Goal: Task Accomplishment & Management: Use online tool/utility

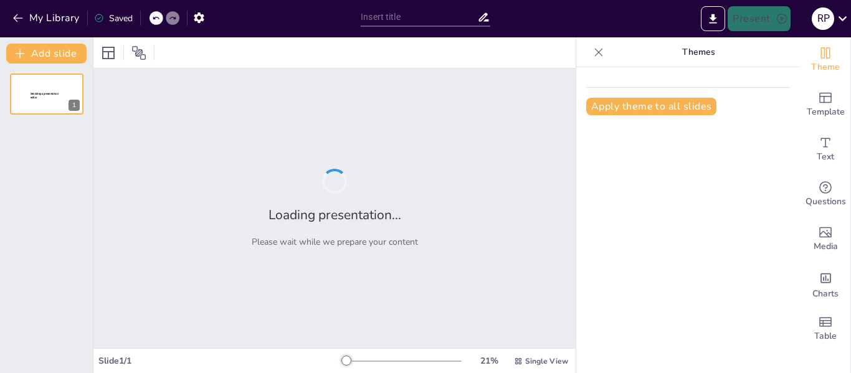
type input "New Sendsteps"
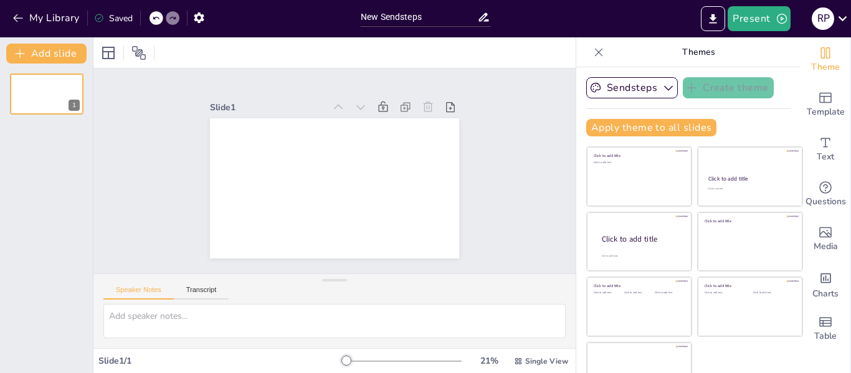
click at [593, 51] on icon at bounding box center [599, 52] width 12 height 12
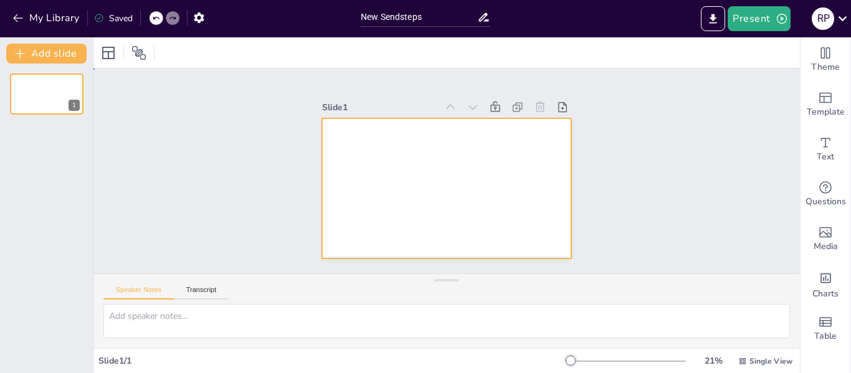
click at [360, 204] on div at bounding box center [444, 189] width 262 height 166
click at [255, 326] on textarea at bounding box center [446, 321] width 687 height 34
click at [265, 320] on textarea at bounding box center [446, 321] width 687 height 34
click at [190, 321] on textarea at bounding box center [446, 321] width 687 height 34
click at [189, 320] on textarea at bounding box center [446, 321] width 687 height 34
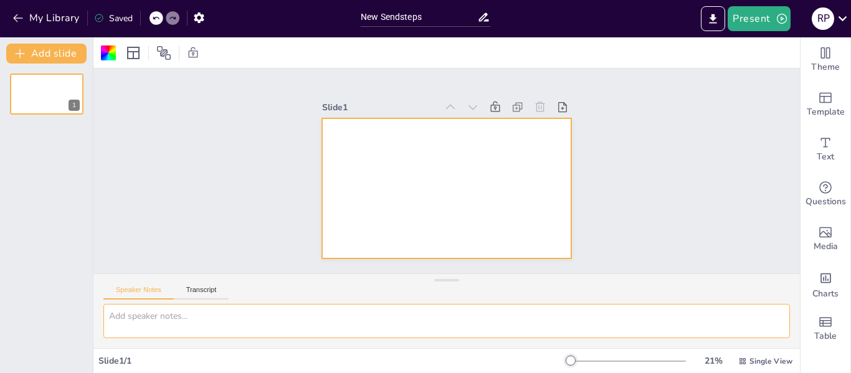
click at [189, 320] on textarea at bounding box center [446, 321] width 687 height 34
click at [639, 322] on textarea at bounding box center [446, 321] width 687 height 34
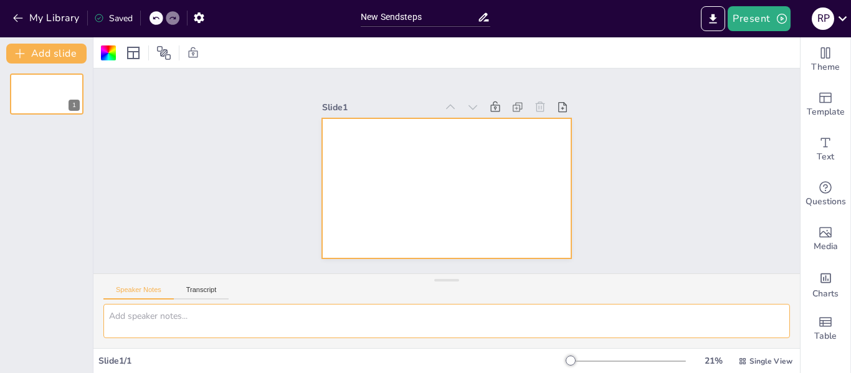
click at [639, 322] on textarea at bounding box center [446, 321] width 687 height 34
click at [408, 203] on div at bounding box center [444, 188] width 262 height 166
click at [408, 203] on div at bounding box center [446, 188] width 249 height 140
click at [169, 310] on textarea at bounding box center [446, 321] width 687 height 34
click at [165, 317] on textarea at bounding box center [446, 321] width 687 height 34
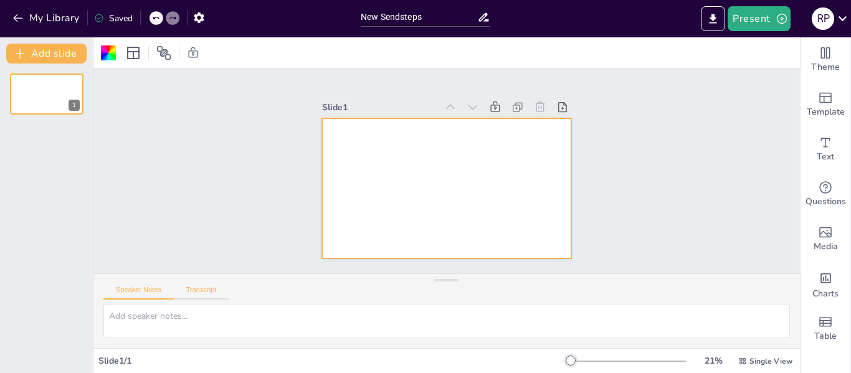
click at [197, 293] on button "Transcript" at bounding box center [201, 293] width 55 height 14
click at [133, 288] on button "Speaker Notes" at bounding box center [138, 293] width 70 height 14
click at [138, 314] on textarea at bounding box center [446, 321] width 687 height 34
paste textarea "📊 Infografía de Contexto [PERSON_NAME]: Q2 y Avance Q3 2025"
paste textarea "Visión General Ejecutiva El panorama del mercado es mixto y presenta una clara …"
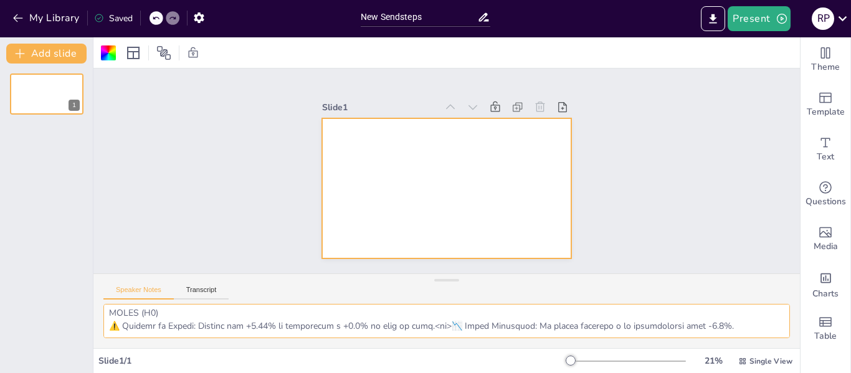
scroll to position [657, 0]
type textarea "📊 Infografía de Contexto de Mercado: Q2 y Avance Q3 2025 Visión General Ejecuti…"
click at [206, 291] on button "Transcript" at bounding box center [201, 293] width 55 height 14
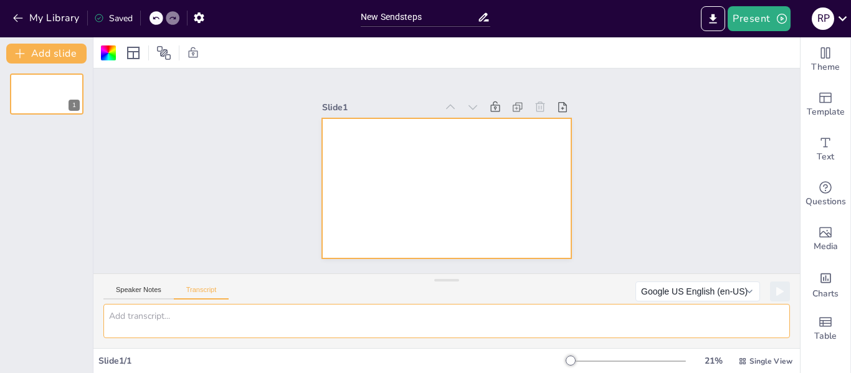
click at [196, 313] on textarea at bounding box center [446, 321] width 687 height 34
paste textarea "Visión General Ejecutiva El panorama del mercado es mixto y presenta una clara …"
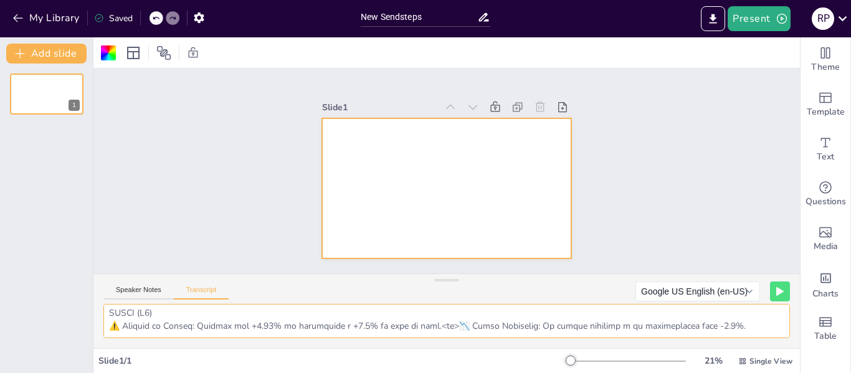
scroll to position [639, 0]
type textarea "Visión General Ejecutiva El panorama del mercado es mixto y presenta una clara …"
click at [426, 169] on div at bounding box center [446, 188] width 249 height 140
click at [819, 143] on icon "Add text boxes" at bounding box center [825, 142] width 15 height 15
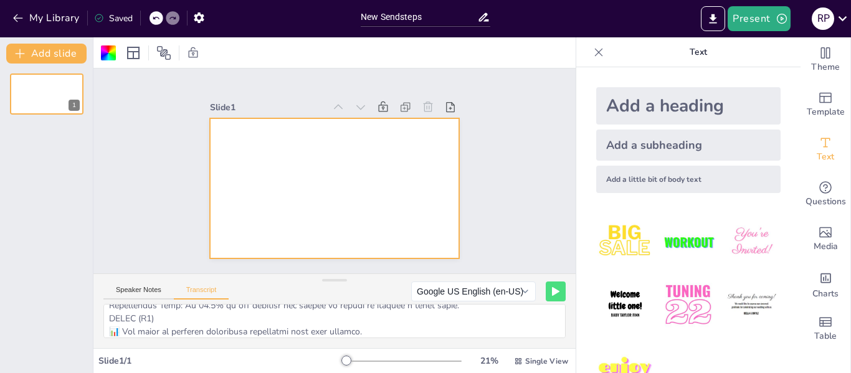
click at [637, 145] on div "Add a subheading" at bounding box center [688, 145] width 184 height 31
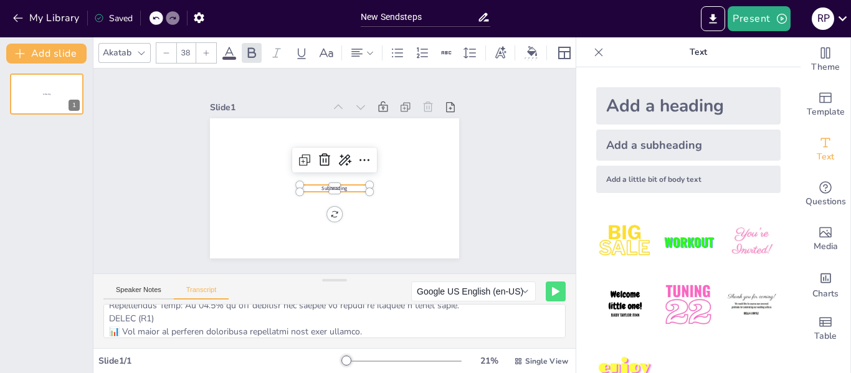
scroll to position [38, 0]
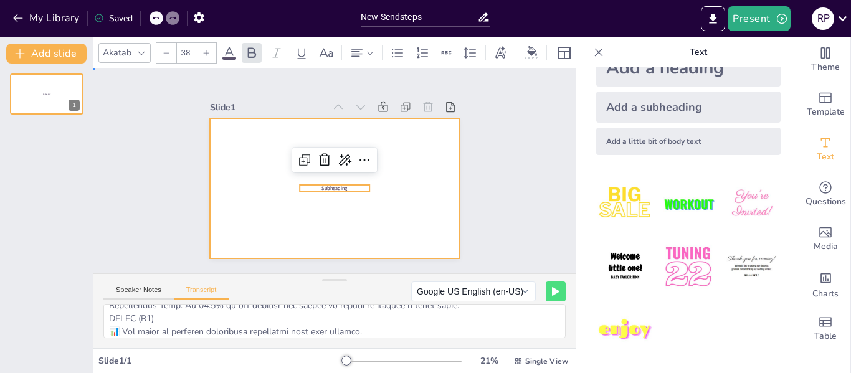
click at [401, 173] on div at bounding box center [334, 188] width 249 height 140
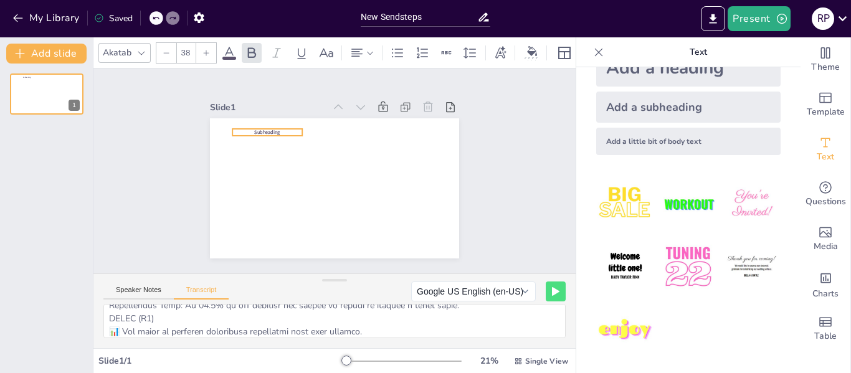
drag, startPoint x: 338, startPoint y: 186, endPoint x: 271, endPoint y: 130, distance: 87.6
click at [271, 130] on p "Subheading" at bounding box center [267, 132] width 70 height 7
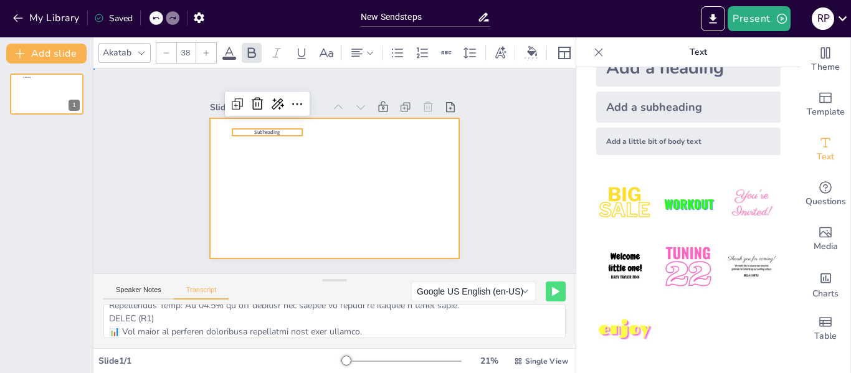
click at [368, 150] on div at bounding box center [332, 189] width 262 height 166
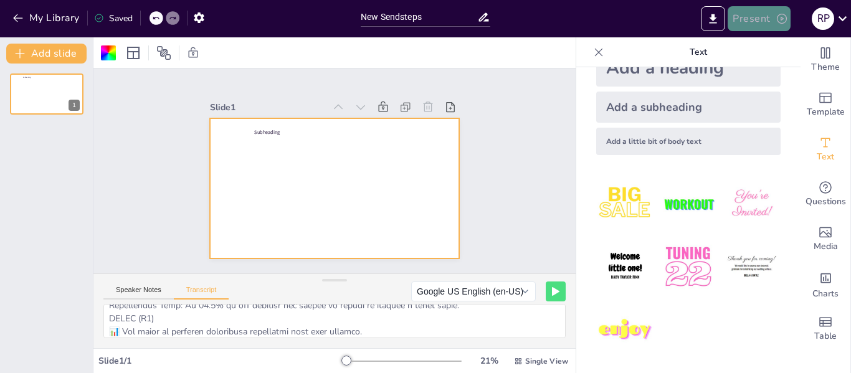
click at [766, 16] on button "Present" at bounding box center [759, 18] width 62 height 25
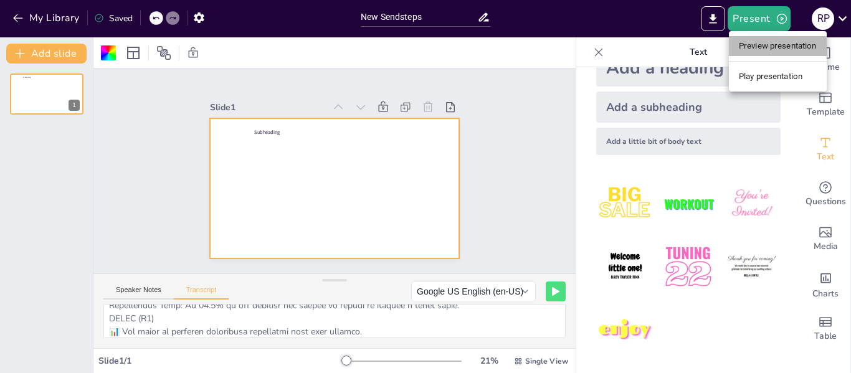
click at [776, 49] on li "Preview presentation" at bounding box center [778, 46] width 98 height 20
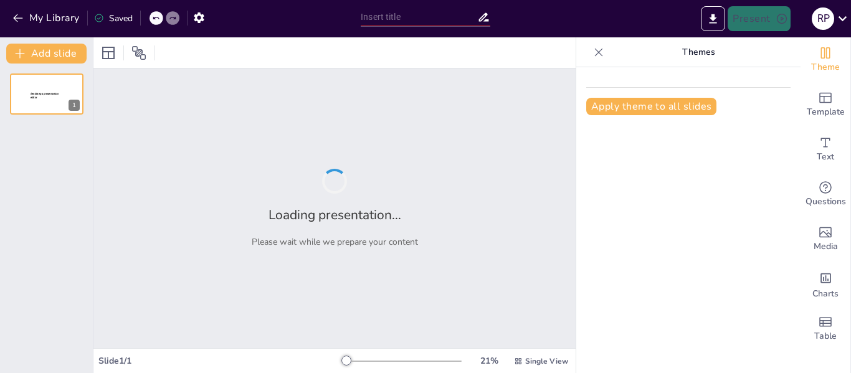
type input "New Sendsteps"
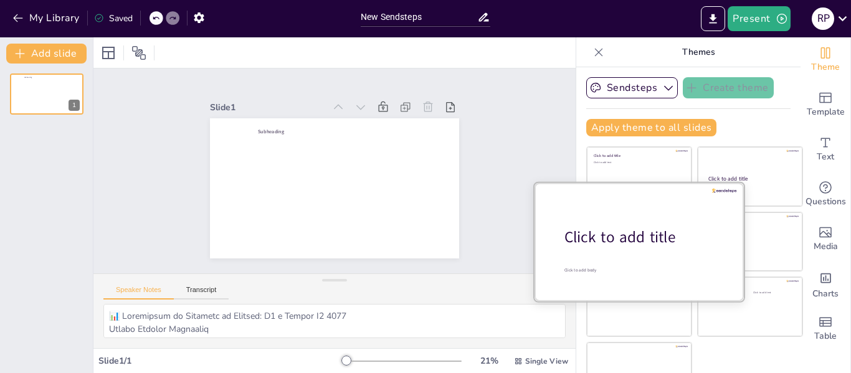
scroll to position [29, 0]
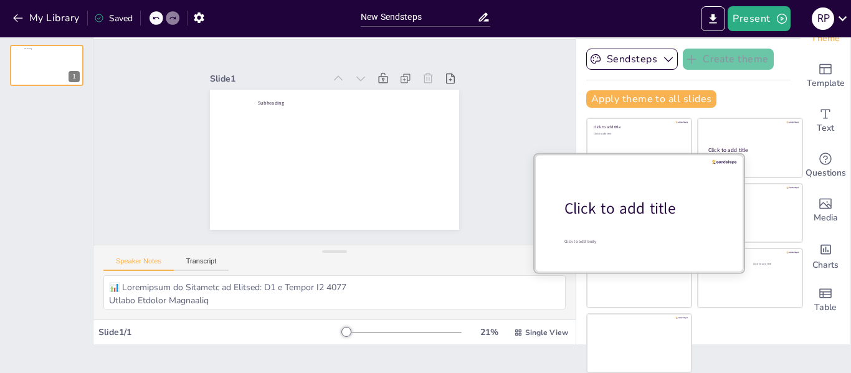
click at [588, 212] on div "Click to add title" at bounding box center [644, 208] width 159 height 21
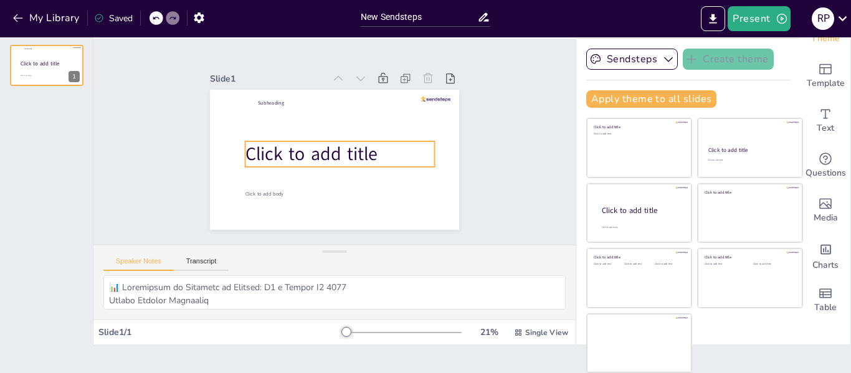
click at [337, 152] on span "Click to add title" at bounding box center [325, 118] width 39 height 135
click at [337, 152] on span "Click to add title" at bounding box center [313, 128] width 88 height 127
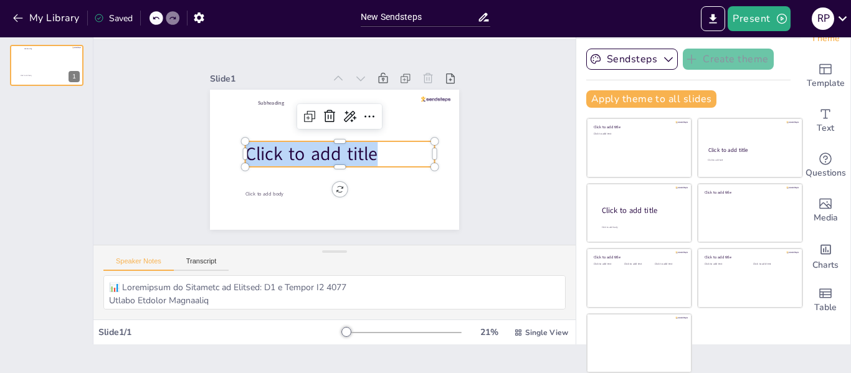
drag, startPoint x: 374, startPoint y: 150, endPoint x: 232, endPoint y: 141, distance: 142.4
type textarea "Click to add title"
click at [234, 141] on div "Subheading Click to add body Click to add title" at bounding box center [317, 140] width 166 height 262
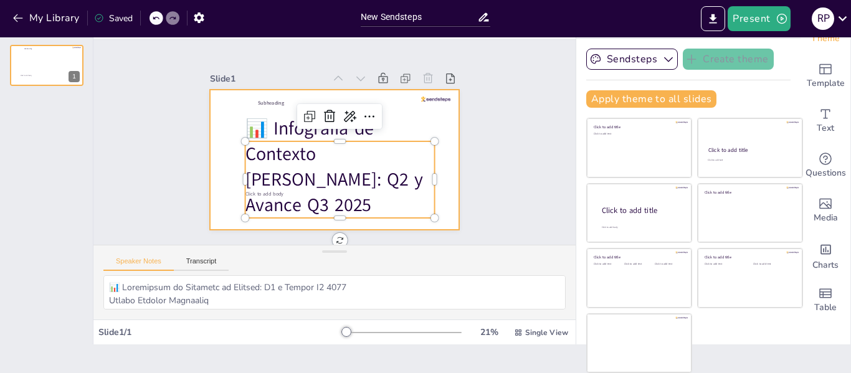
scroll to position [0, 0]
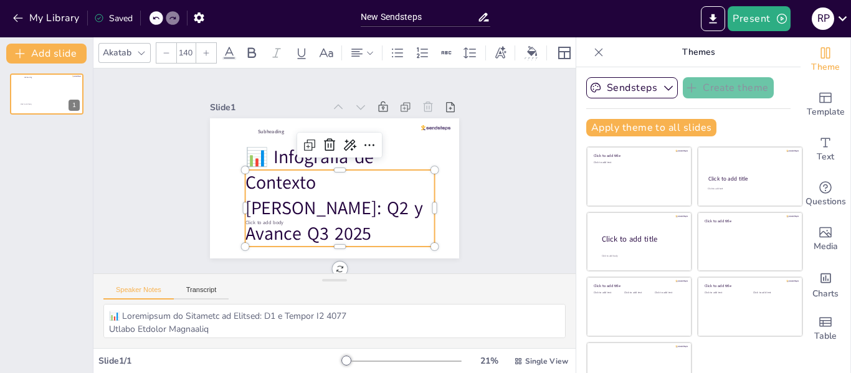
click at [378, 191] on p "📊 Infografía de Contexto [PERSON_NAME]: Q2 y Avance Q3 2025" at bounding box center [331, 195] width 211 height 155
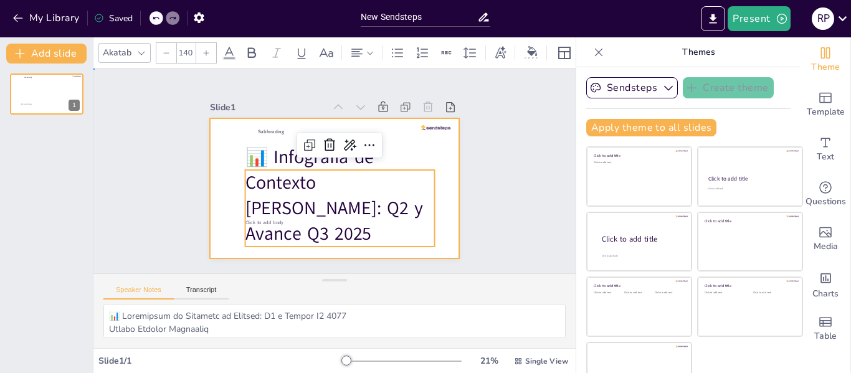
click at [385, 151] on div at bounding box center [317, 174] width 189 height 273
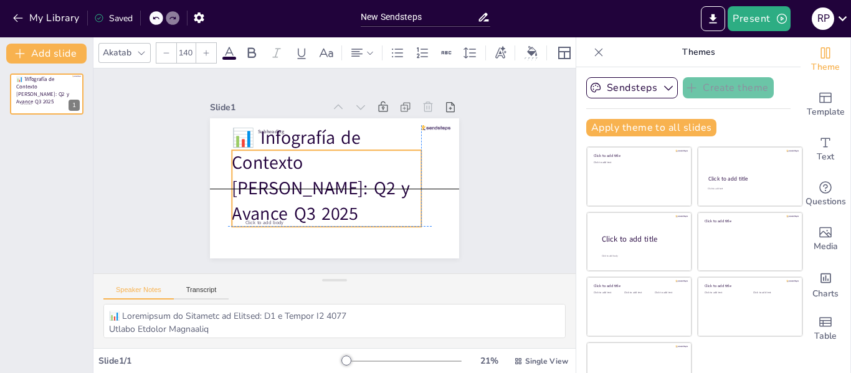
drag, startPoint x: 372, startPoint y: 179, endPoint x: 358, endPoint y: 171, distance: 15.9
click at [358, 171] on p "📊 Infografía de Contexto [PERSON_NAME]: Q2 y Avance Q3 2025" at bounding box center [326, 175] width 199 height 121
click at [374, 51] on icon at bounding box center [370, 53] width 9 height 9
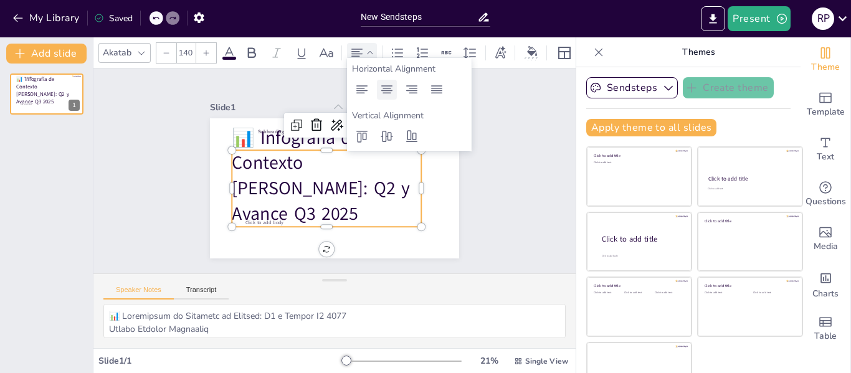
click at [388, 88] on icon at bounding box center [386, 89] width 15 height 15
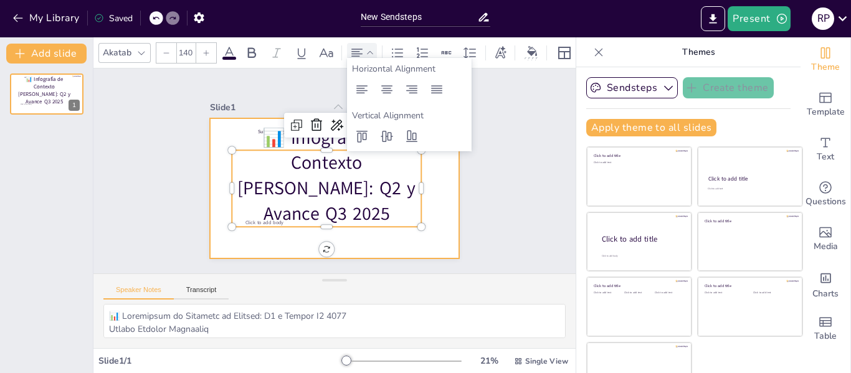
click at [213, 173] on div at bounding box center [318, 176] width 211 height 280
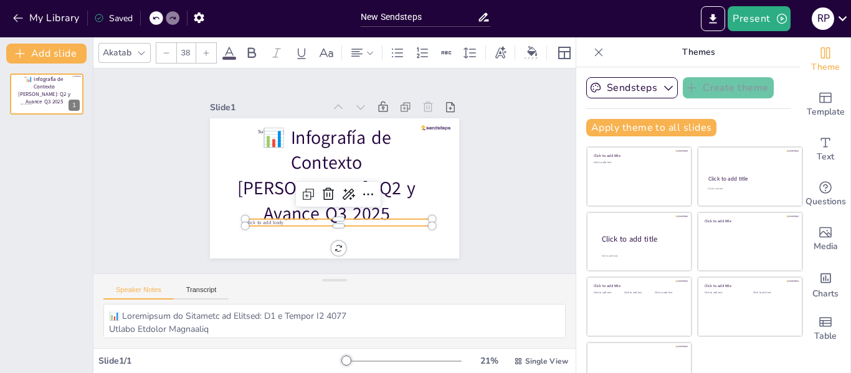
click at [261, 162] on span "Click to add body" at bounding box center [251, 144] width 28 height 35
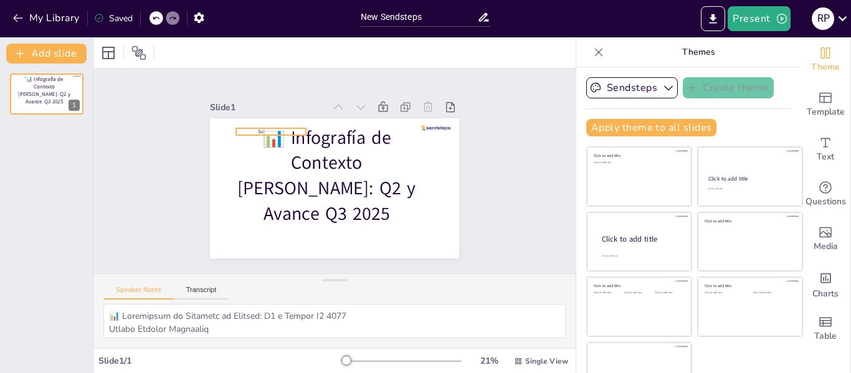
click at [273, 129] on p "Subheading" at bounding box center [281, 119] width 70 height 21
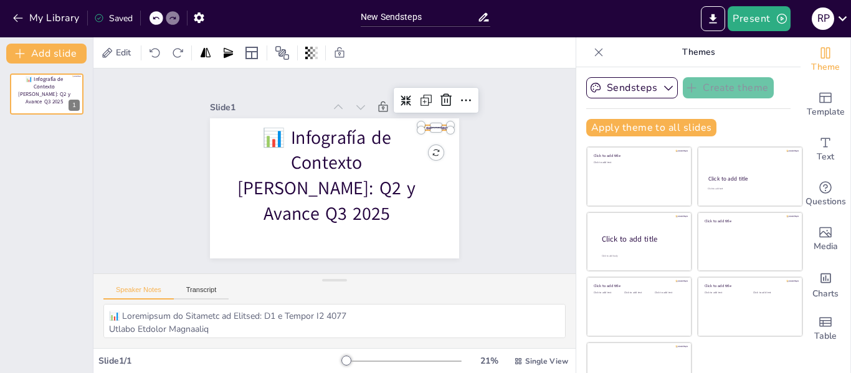
click at [400, 123] on div "📊 Infografía de Contexto [PERSON_NAME]: Q2 y Avance Q3 2025" at bounding box center [317, 169] width 166 height 262
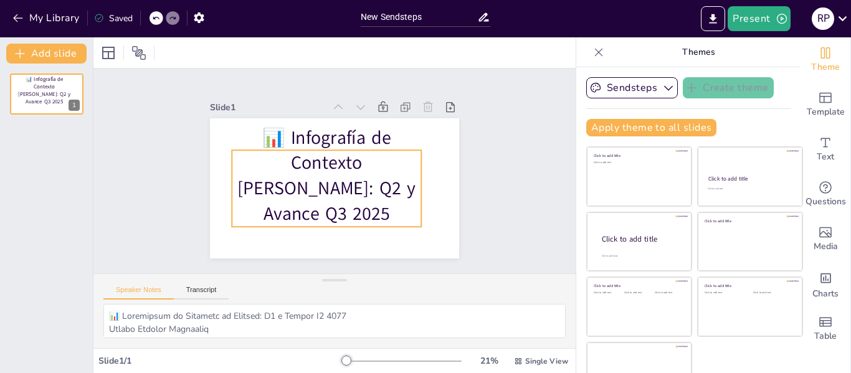
drag, startPoint x: 39, startPoint y: 90, endPoint x: 11, endPoint y: 170, distance: 85.1
click at [11, 170] on div "📊 Infografía de Contexto [PERSON_NAME]: Q2 y Avance Q3 2025 1" at bounding box center [46, 219] width 93 height 310
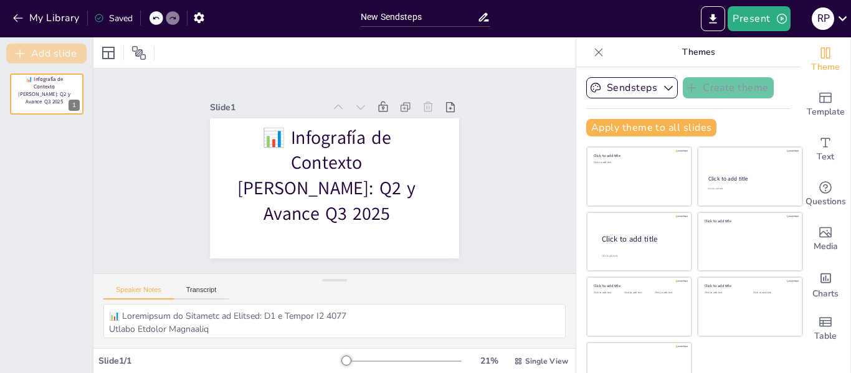
click at [47, 53] on button "Add slide" at bounding box center [46, 54] width 80 height 20
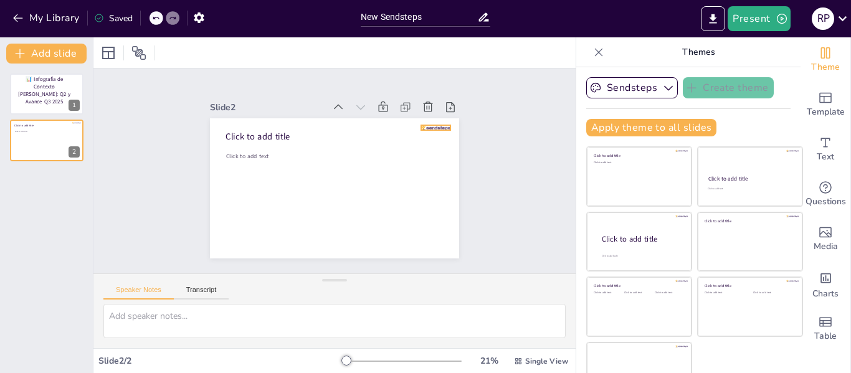
click at [422, 125] on div "Click to add title Click to add text" at bounding box center [327, 186] width 285 height 229
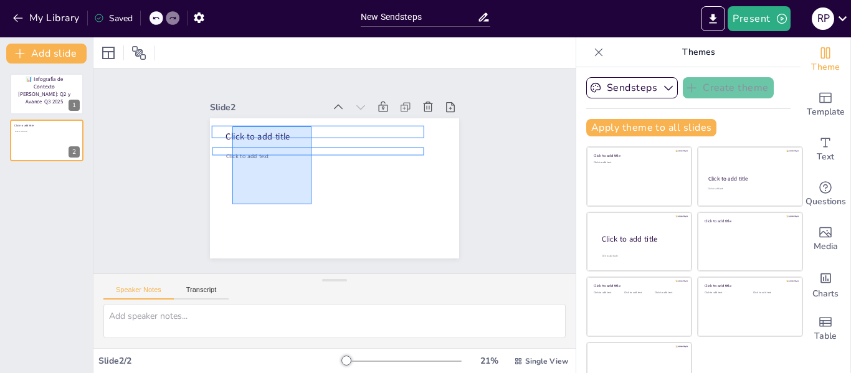
drag, startPoint x: 312, startPoint y: 204, endPoint x: 232, endPoint y: 125, distance: 111.9
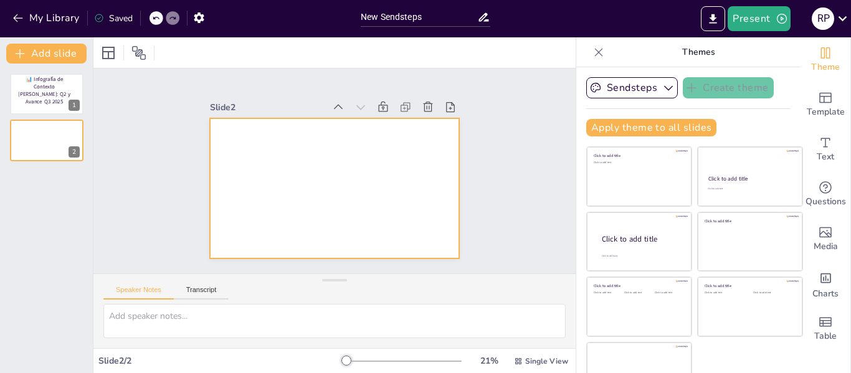
click at [262, 139] on div at bounding box center [321, 182] width 271 height 279
click at [262, 139] on div at bounding box center [326, 186] width 286 height 246
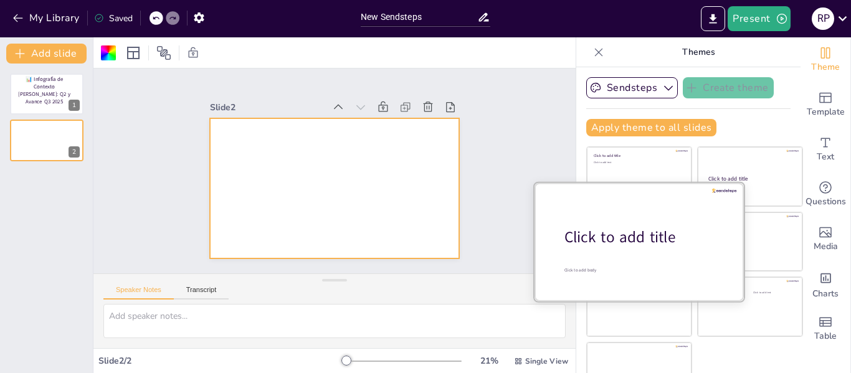
click at [623, 247] on div "Click to add title" at bounding box center [644, 237] width 159 height 21
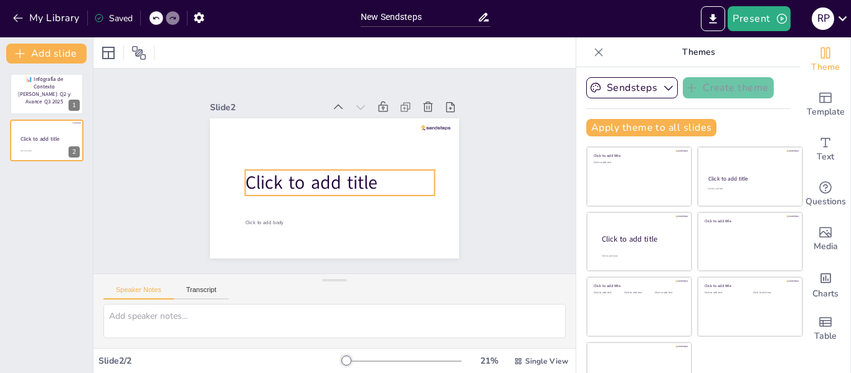
click at [323, 178] on span "Click to add title" at bounding box center [311, 159] width 98 height 122
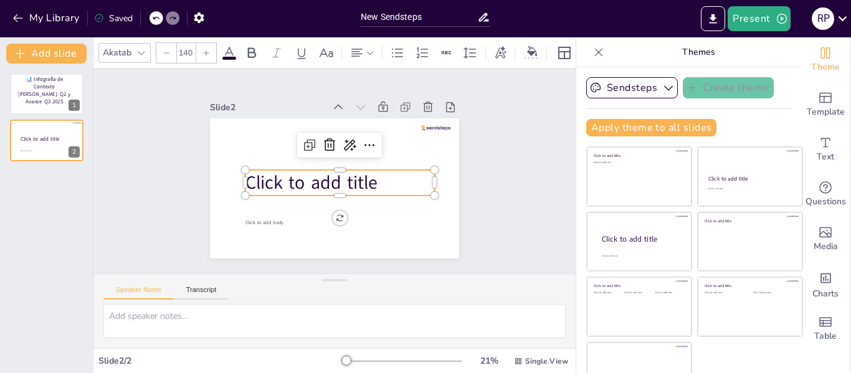
click at [323, 178] on span "Click to add title" at bounding box center [314, 187] width 135 height 52
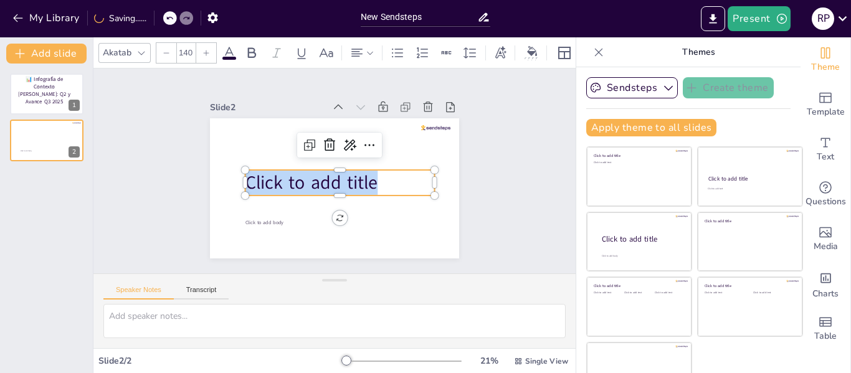
drag, startPoint x: 377, startPoint y: 176, endPoint x: 154, endPoint y: 160, distance: 223.7
click at [154, 160] on div "Slide 1 📊 Infografía de Contexto [PERSON_NAME]: Q2 y Avance Q3 2025 Slide 2 Cli…" at bounding box center [334, 170] width 511 height 449
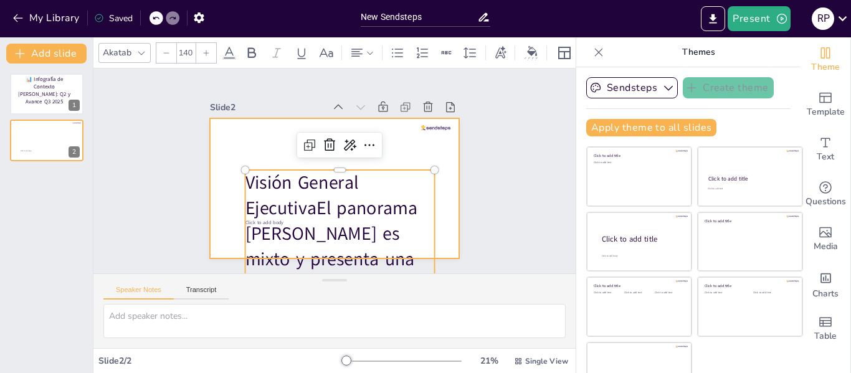
click at [248, 143] on div at bounding box center [321, 182] width 271 height 279
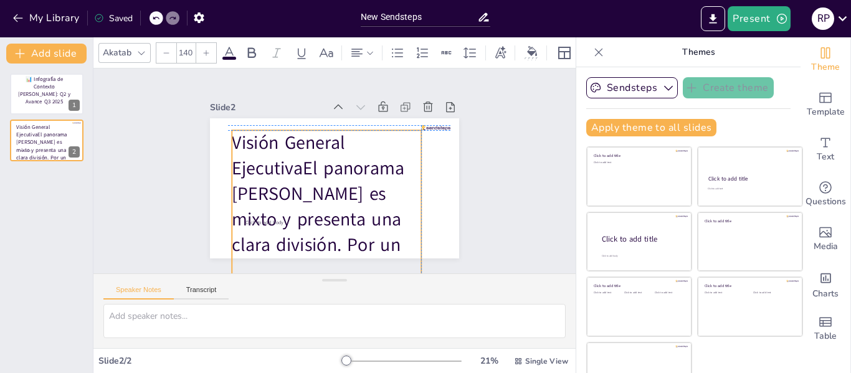
drag, startPoint x: 252, startPoint y: 184, endPoint x: 234, endPoint y: 143, distance: 45.2
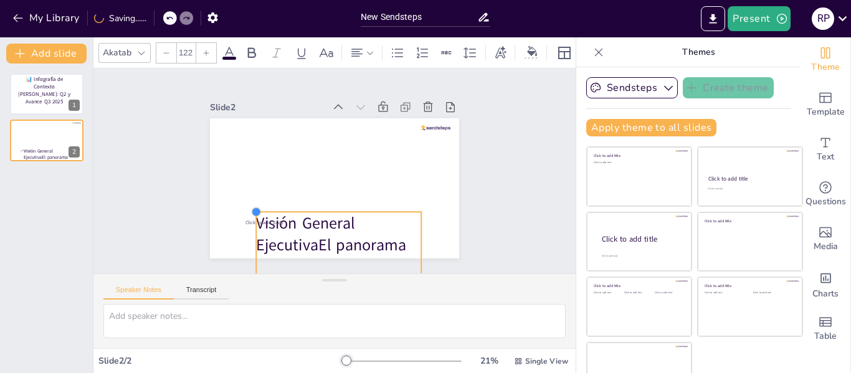
drag, startPoint x: 216, startPoint y: 126, endPoint x: 295, endPoint y: 207, distance: 113.7
click at [295, 207] on div "Visión General EjecutivaEl panorama [PERSON_NAME] es mixto y presenta una clara…" at bounding box center [317, 167] width 189 height 273
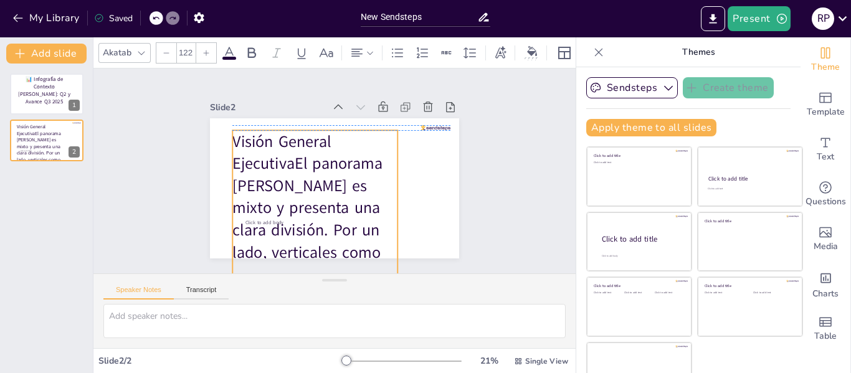
drag, startPoint x: 307, startPoint y: 240, endPoint x: 284, endPoint y: 154, distance: 89.2
click at [284, 154] on p "Visión General EjecutivaEl panorama [PERSON_NAME] es mixto y presenta una clara…" at bounding box center [553, 262] width 578 height 328
click at [163, 50] on icon at bounding box center [166, 52] width 7 height 7
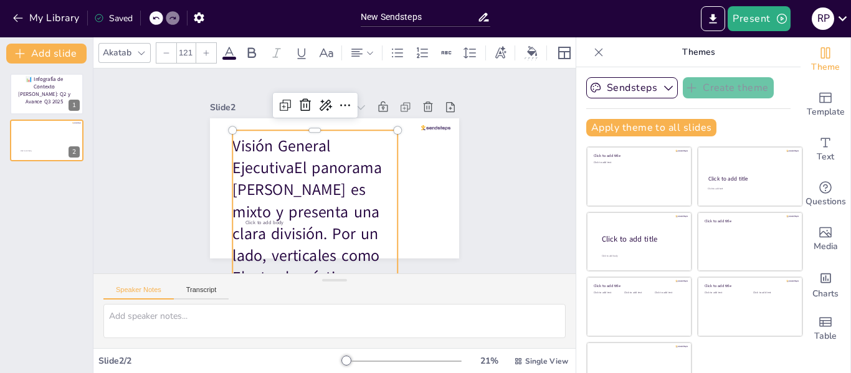
click at [163, 50] on icon at bounding box center [166, 52] width 7 height 7
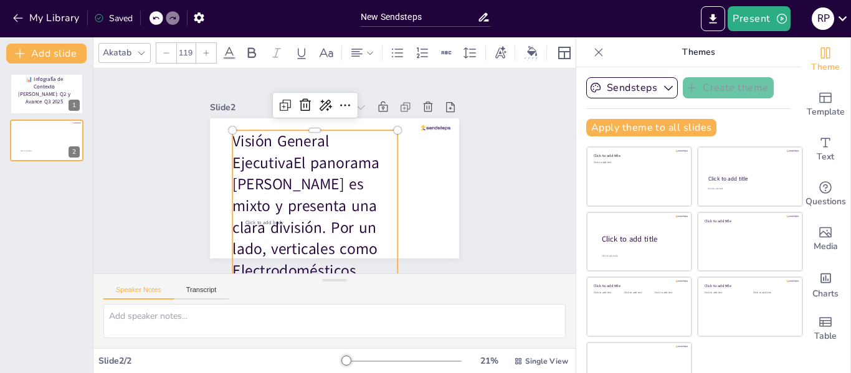
click at [163, 50] on icon at bounding box center [166, 52] width 7 height 7
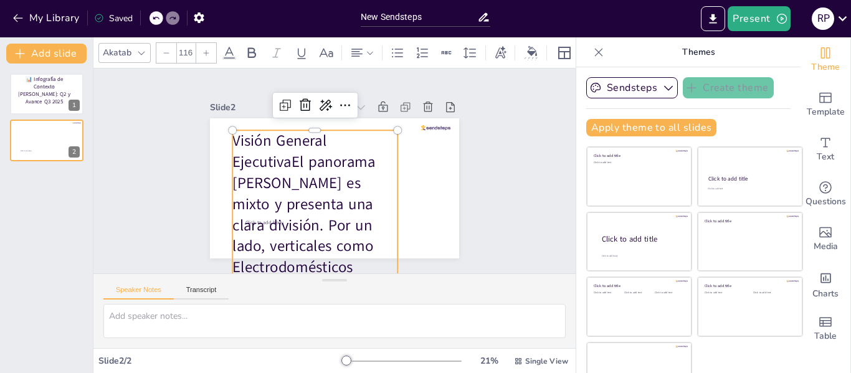
click at [163, 50] on icon at bounding box center [166, 52] width 7 height 7
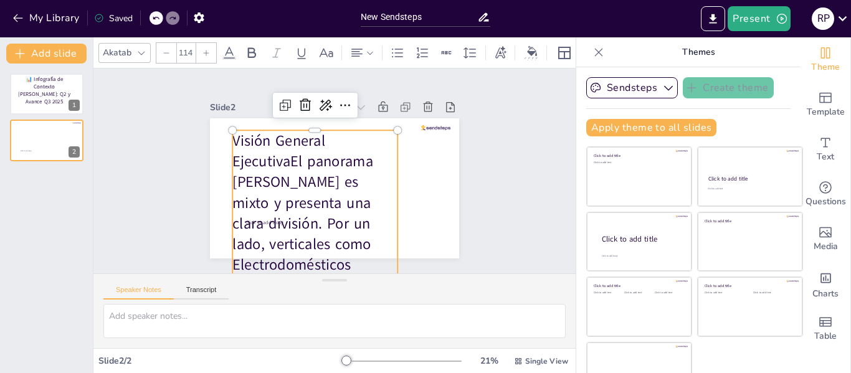
click at [163, 50] on icon at bounding box center [166, 52] width 7 height 7
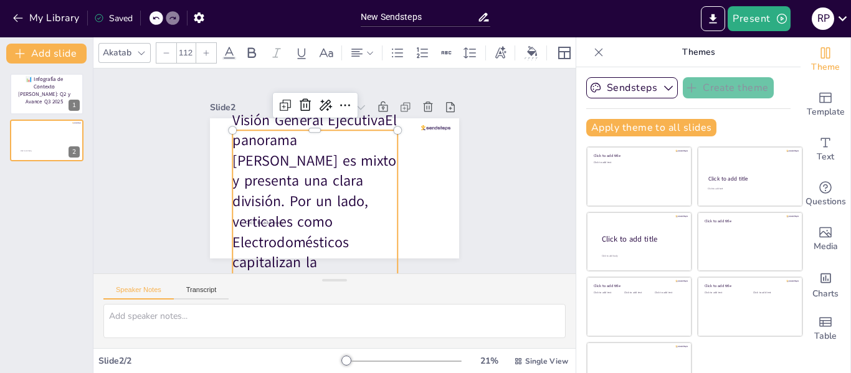
click at [163, 50] on icon at bounding box center [166, 52] width 7 height 7
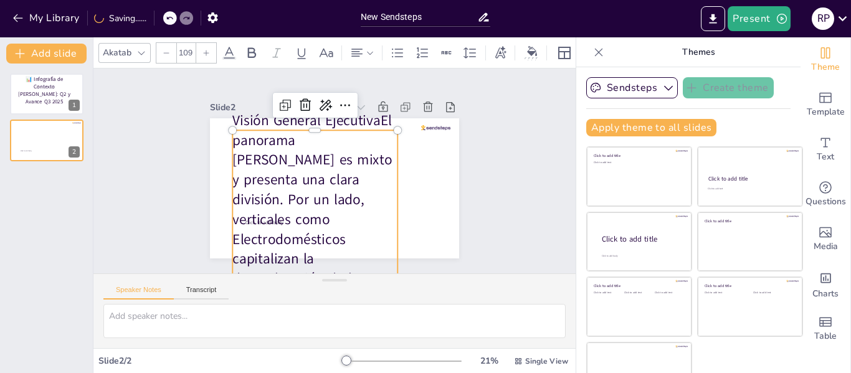
click at [163, 50] on icon at bounding box center [166, 52] width 7 height 7
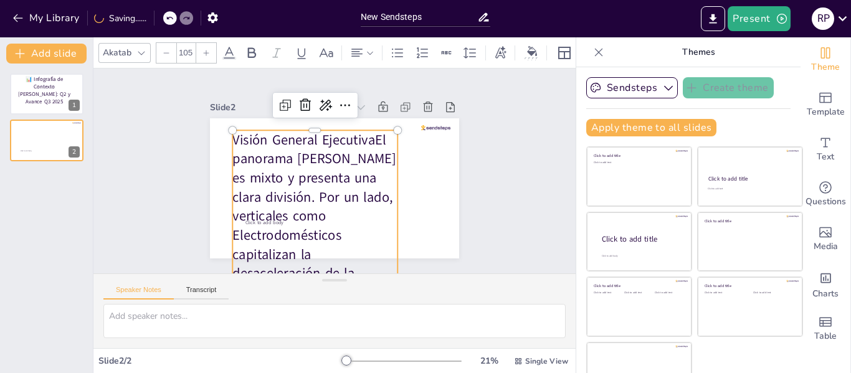
click at [163, 50] on icon at bounding box center [166, 52] width 7 height 7
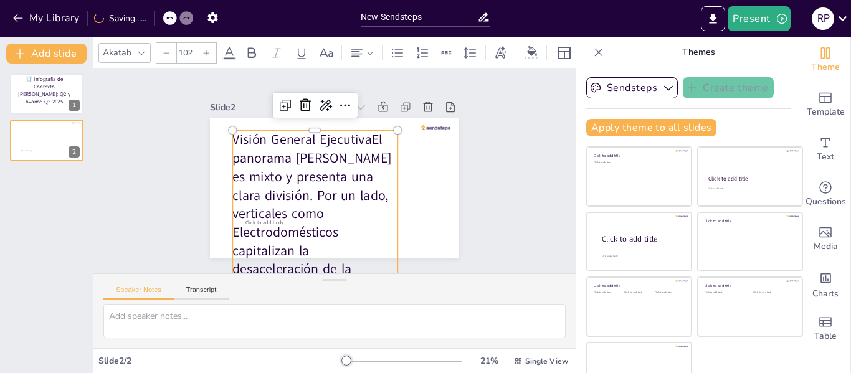
click at [163, 50] on icon at bounding box center [166, 52] width 7 height 7
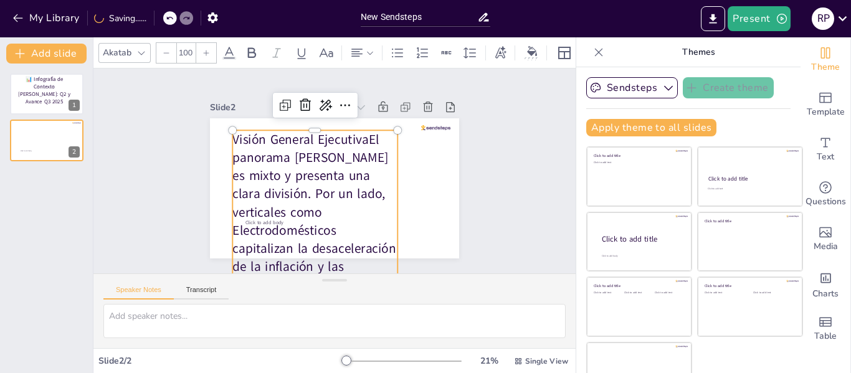
click at [163, 50] on icon at bounding box center [166, 52] width 7 height 7
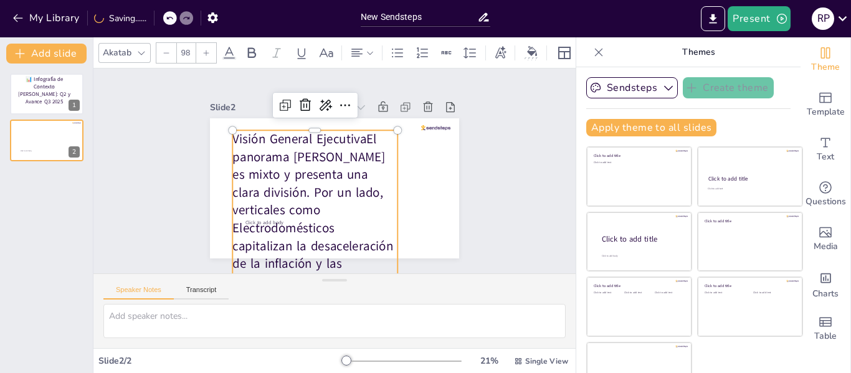
click at [163, 50] on icon at bounding box center [166, 52] width 7 height 7
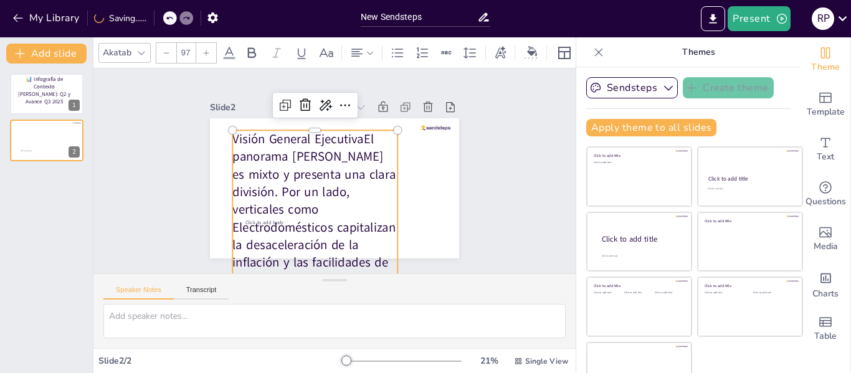
click at [163, 50] on icon at bounding box center [166, 52] width 7 height 7
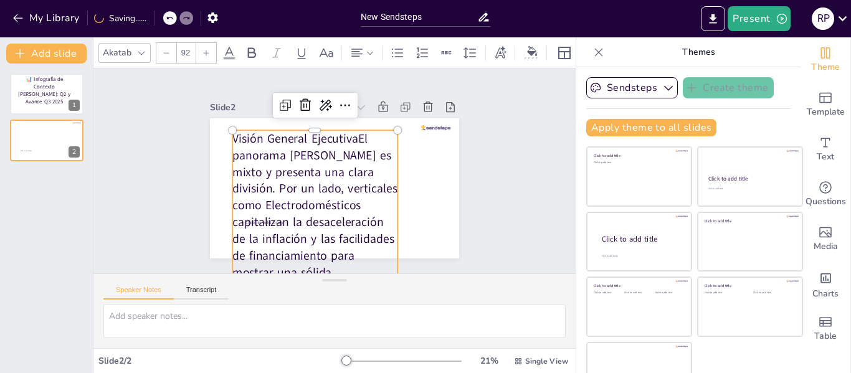
click at [163, 50] on icon at bounding box center [166, 52] width 7 height 7
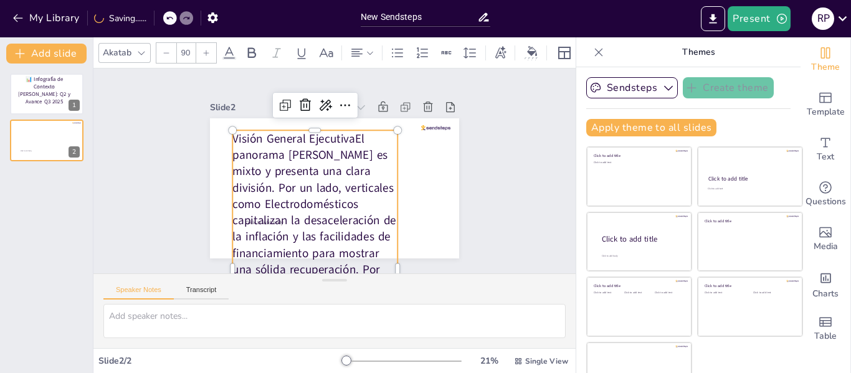
click at [163, 50] on icon at bounding box center [166, 52] width 7 height 7
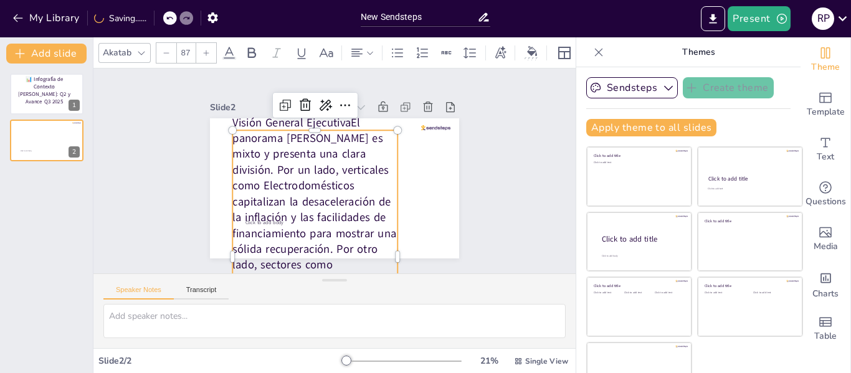
click at [163, 50] on icon at bounding box center [166, 52] width 7 height 7
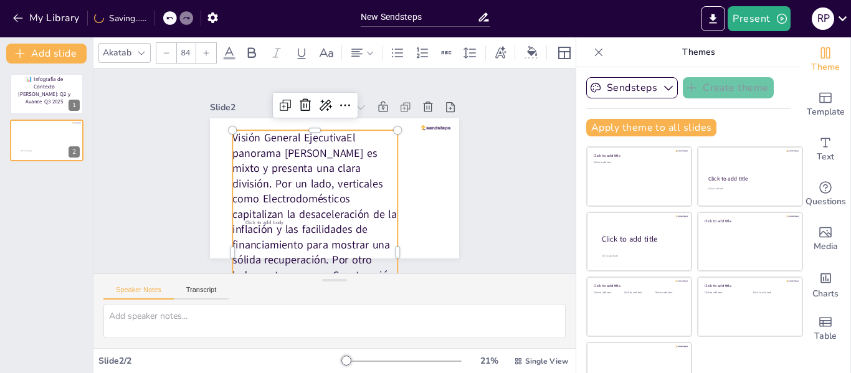
click at [163, 50] on icon at bounding box center [166, 52] width 7 height 7
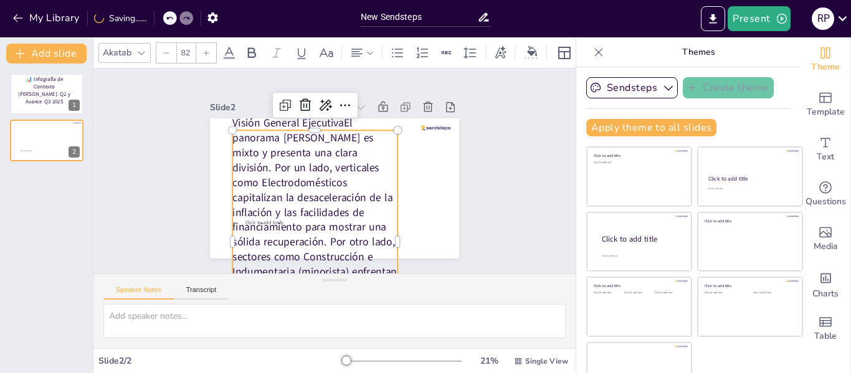
click at [163, 50] on icon at bounding box center [166, 52] width 7 height 7
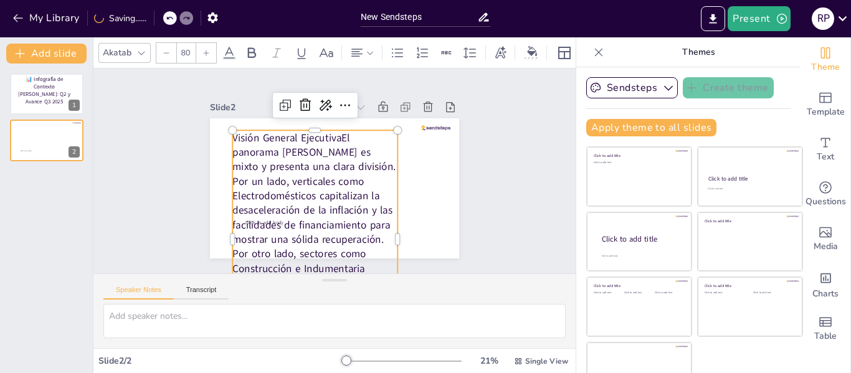
click at [163, 50] on icon at bounding box center [166, 52] width 7 height 7
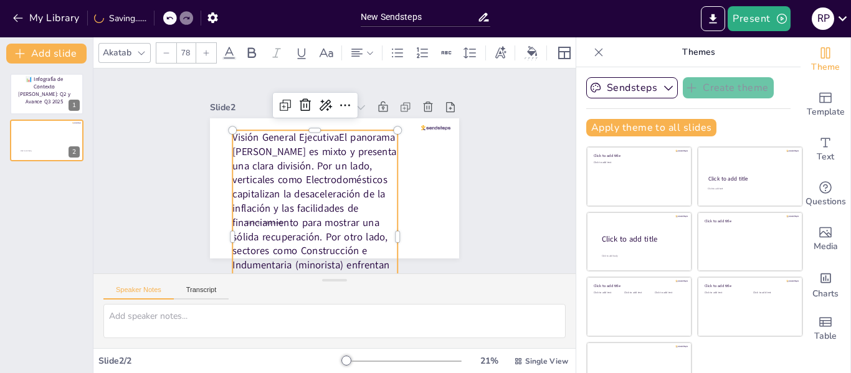
click at [163, 50] on icon at bounding box center [166, 52] width 7 height 7
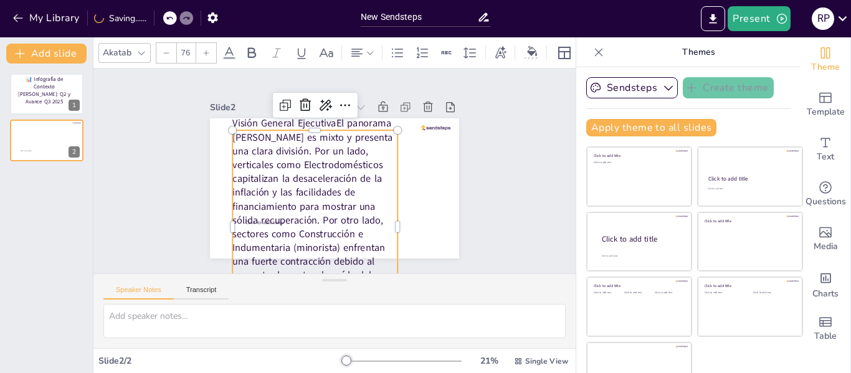
click at [163, 50] on icon at bounding box center [166, 52] width 7 height 7
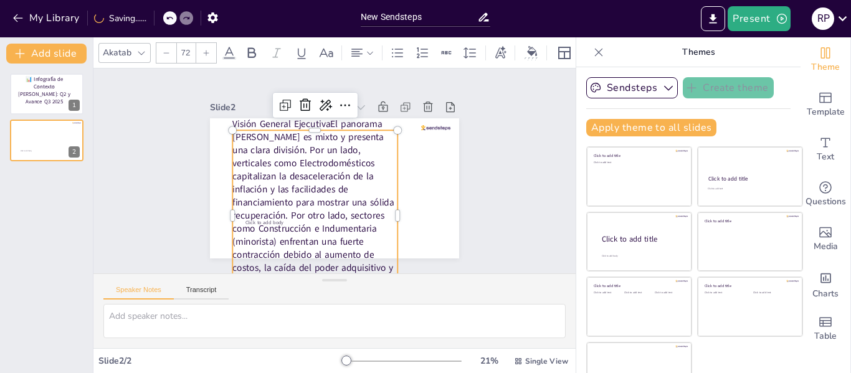
click at [163, 50] on icon at bounding box center [166, 52] width 7 height 7
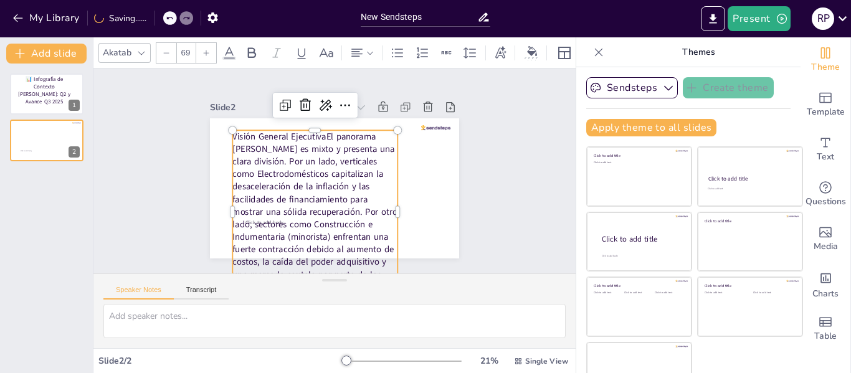
click at [163, 50] on icon at bounding box center [166, 52] width 7 height 7
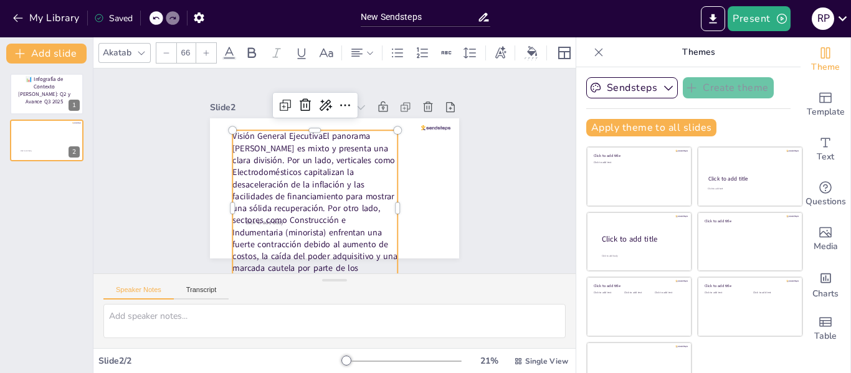
click at [163, 50] on icon at bounding box center [166, 52] width 7 height 7
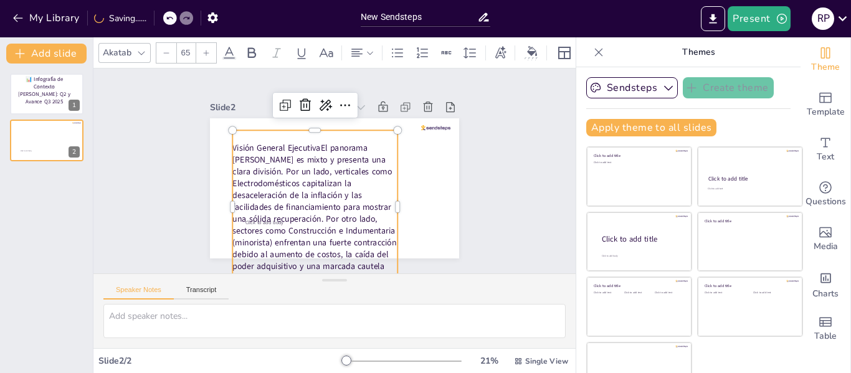
click at [163, 50] on icon at bounding box center [166, 52] width 7 height 7
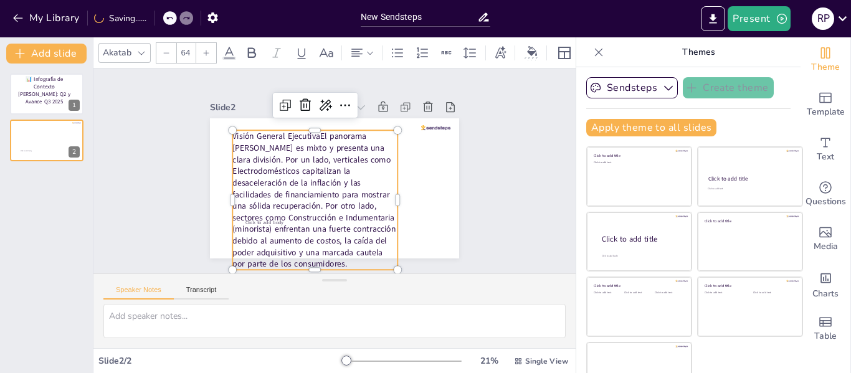
click at [163, 50] on icon at bounding box center [166, 52] width 7 height 7
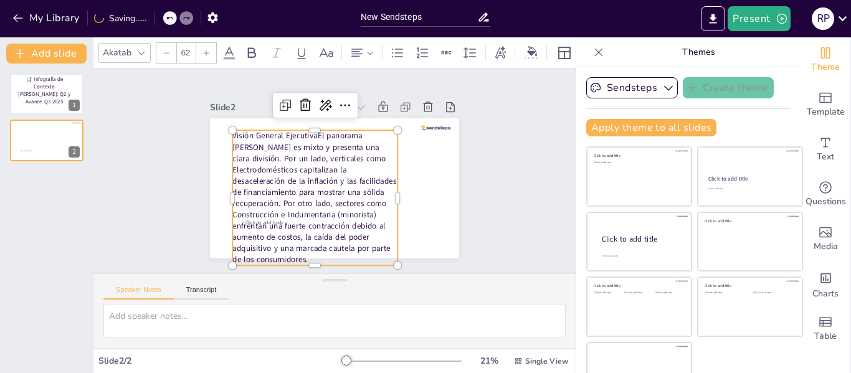
click at [163, 50] on icon at bounding box center [166, 52] width 7 height 7
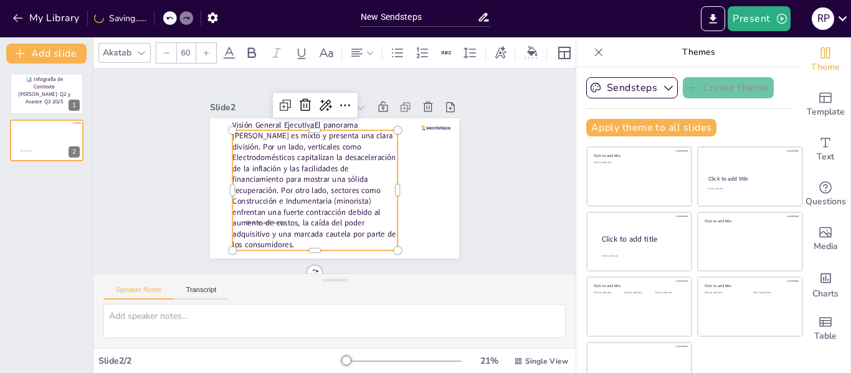
click at [163, 50] on icon at bounding box center [166, 52] width 7 height 7
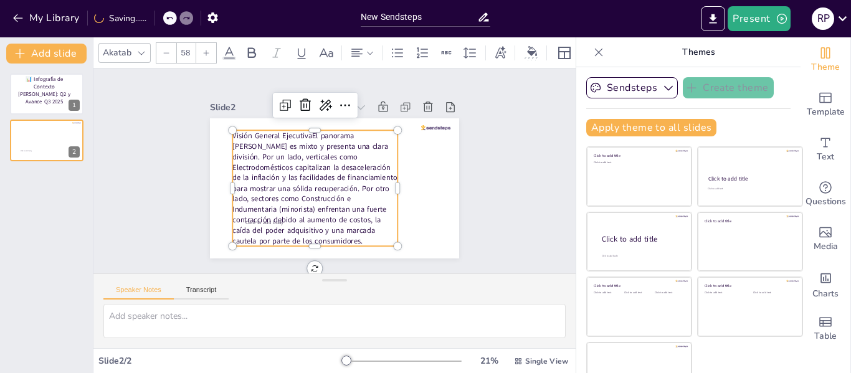
click at [163, 50] on icon at bounding box center [166, 52] width 7 height 7
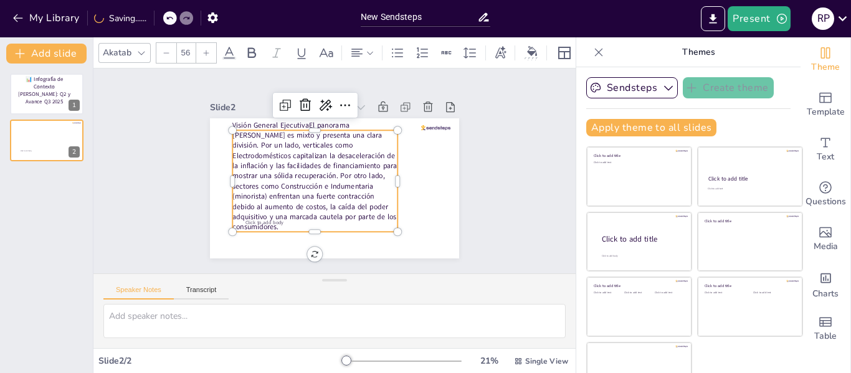
click at [163, 50] on icon at bounding box center [166, 52] width 7 height 7
type input "54"
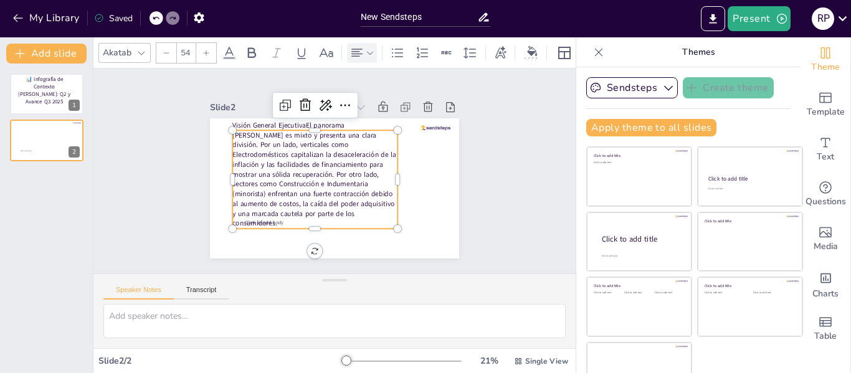
click at [370, 50] on icon at bounding box center [370, 53] width 9 height 9
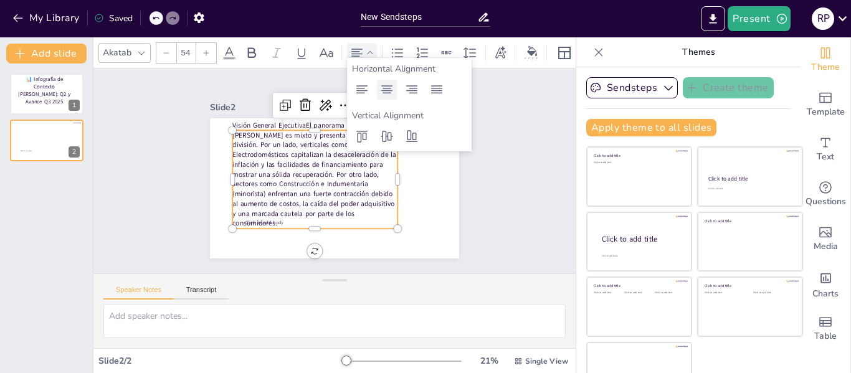
click at [389, 92] on icon at bounding box center [386, 89] width 11 height 8
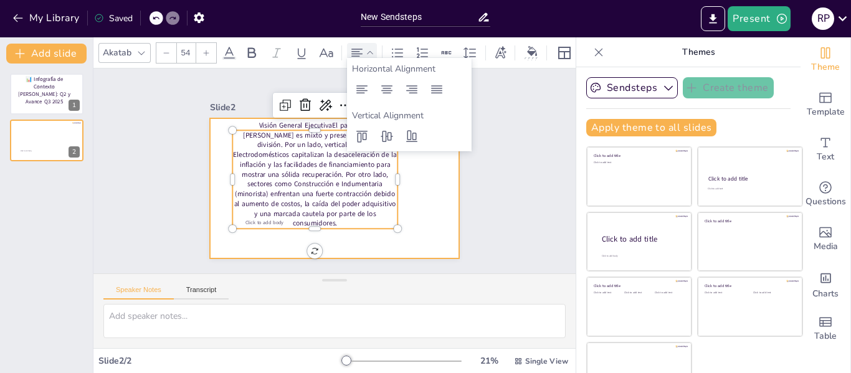
click at [416, 193] on div at bounding box center [318, 178] width 229 height 285
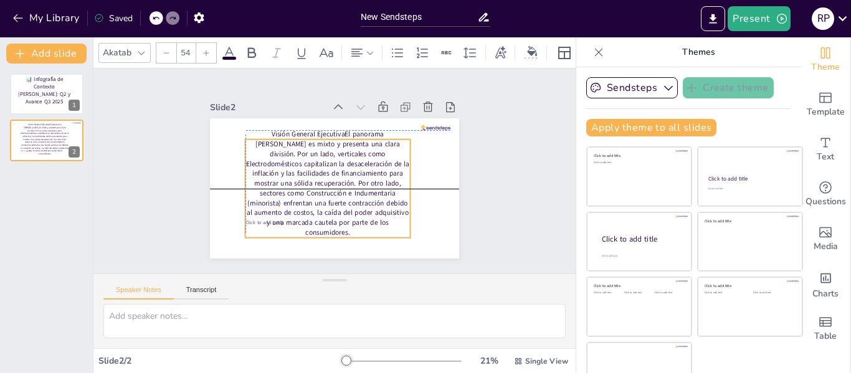
drag, startPoint x: 307, startPoint y: 178, endPoint x: 320, endPoint y: 183, distance: 14.4
click at [320, 183] on p "Visión General EjecutivaEl panorama [PERSON_NAME] es mixto y presenta una clara…" at bounding box center [343, 182] width 166 height 194
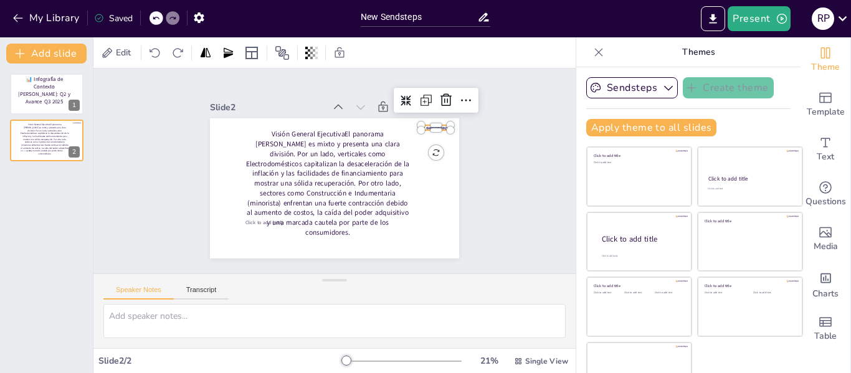
click at [416, 232] on div at bounding box center [415, 246] width 17 height 29
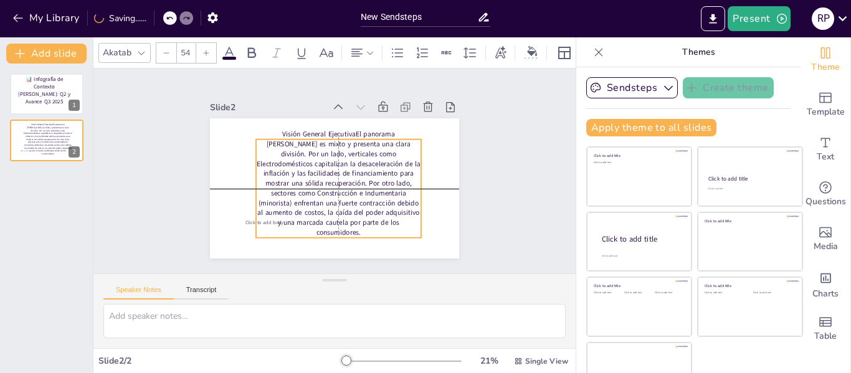
drag, startPoint x: 333, startPoint y: 179, endPoint x: 346, endPoint y: 177, distance: 12.6
click at [346, 177] on p "Visión General EjecutivaEl panorama [PERSON_NAME] es mixto y presenta una clara…" at bounding box center [324, 178] width 154 height 190
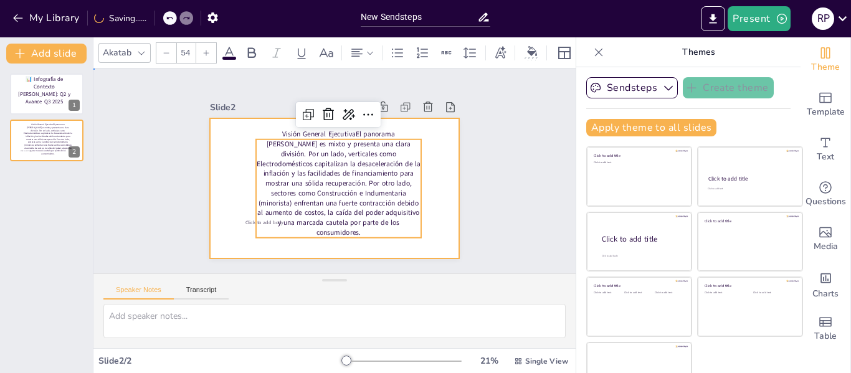
click at [412, 135] on div at bounding box center [317, 167] width 189 height 273
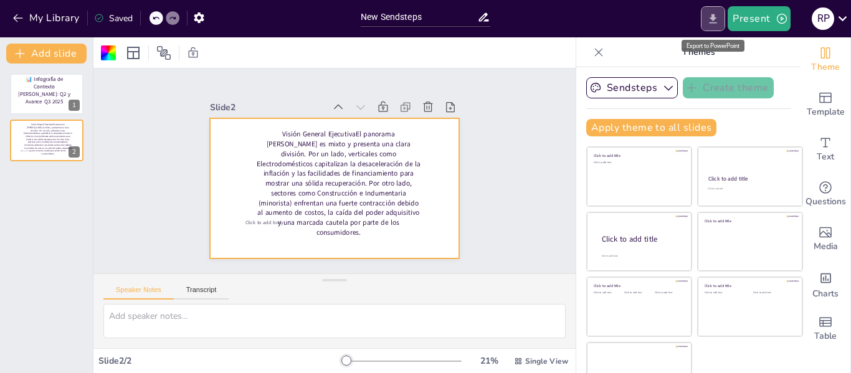
click at [712, 24] on icon "Export to PowerPoint" at bounding box center [713, 18] width 13 height 13
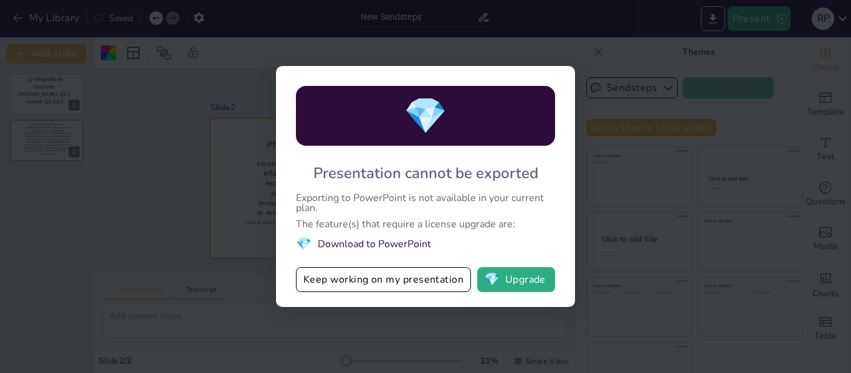
click at [553, 44] on div "💎 Presentation cannot be exported Exporting to PowerPoint is not available in y…" at bounding box center [425, 186] width 851 height 373
click at [582, 52] on div "💎 Presentation cannot be exported Exporting to PowerPoint is not available in y…" at bounding box center [425, 186] width 851 height 373
click at [539, 133] on div "💎" at bounding box center [425, 116] width 259 height 60
click at [416, 273] on button "Keep working on my presentation" at bounding box center [383, 279] width 175 height 25
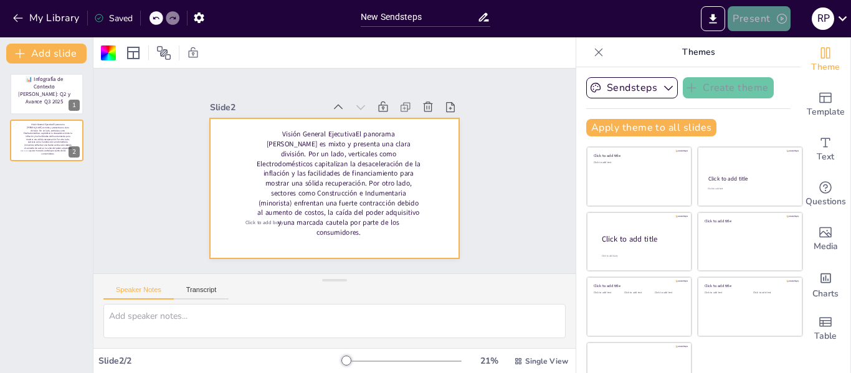
click at [764, 13] on button "Present" at bounding box center [759, 18] width 62 height 25
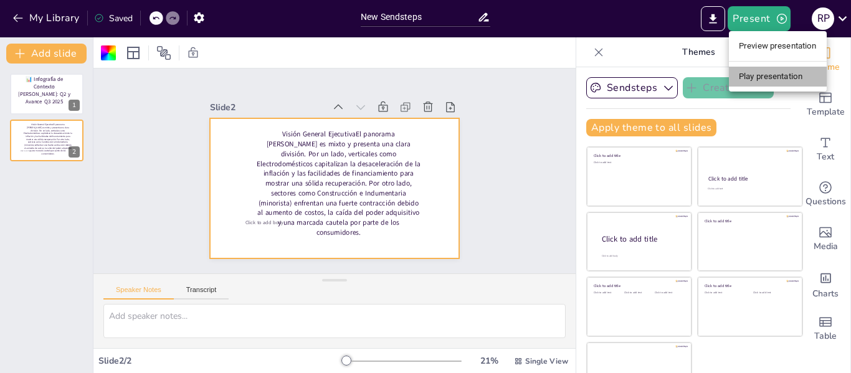
click at [757, 77] on li "Play presentation" at bounding box center [778, 77] width 98 height 20
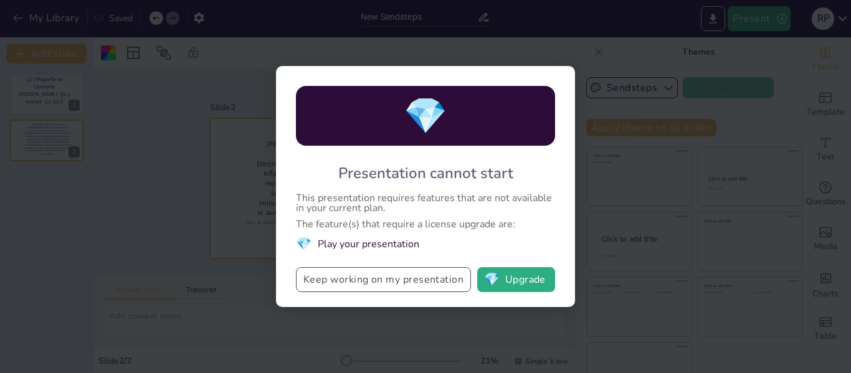
click at [373, 282] on button "Keep working on my presentation" at bounding box center [383, 279] width 175 height 25
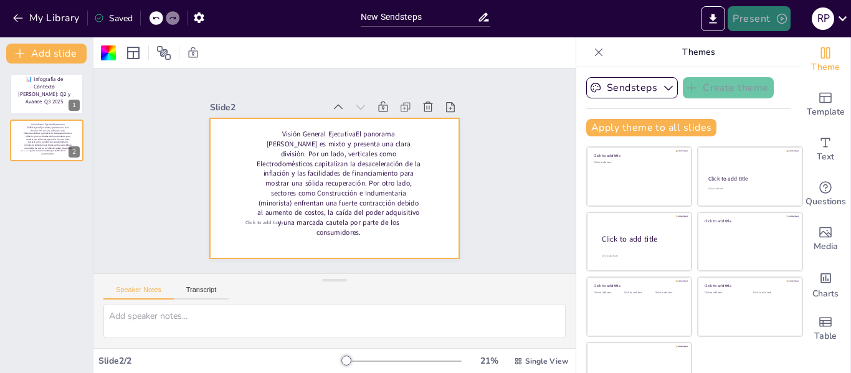
click at [765, 21] on button "Present" at bounding box center [759, 18] width 62 height 25
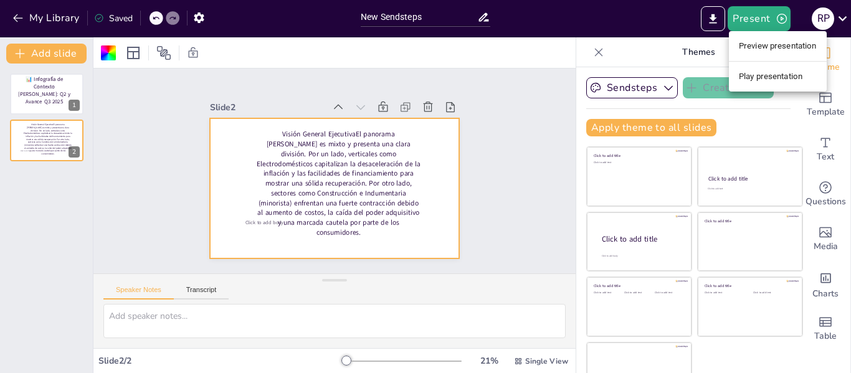
click at [760, 70] on li "Play presentation" at bounding box center [778, 77] width 98 height 20
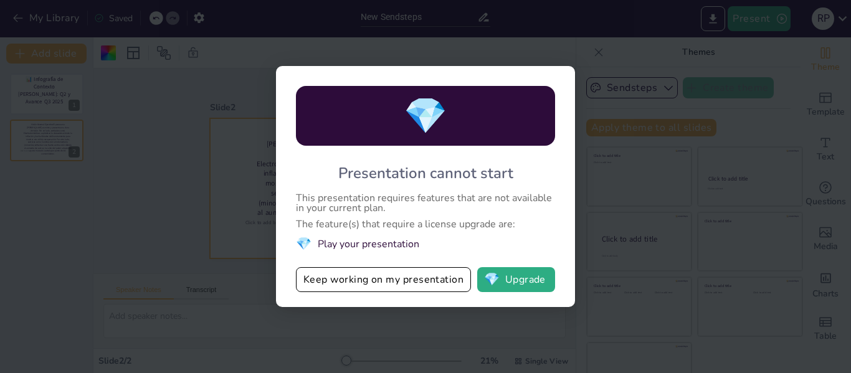
click at [459, 119] on div "💎" at bounding box center [425, 116] width 259 height 60
click at [509, 279] on button "💎 Upgrade" at bounding box center [516, 279] width 78 height 25
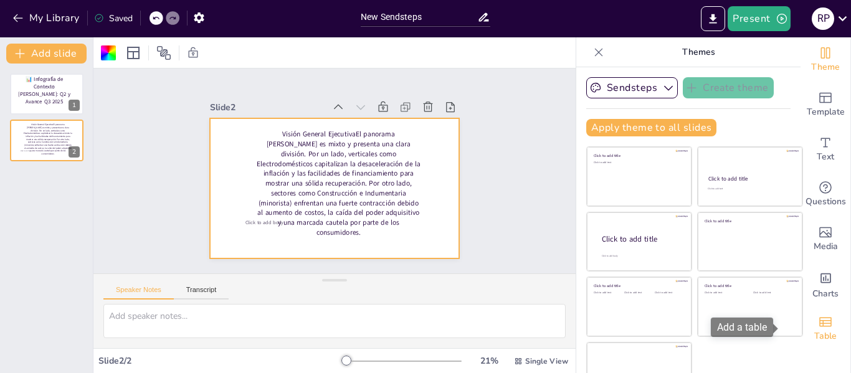
click at [818, 324] on icon "Add a table" at bounding box center [825, 322] width 15 height 15
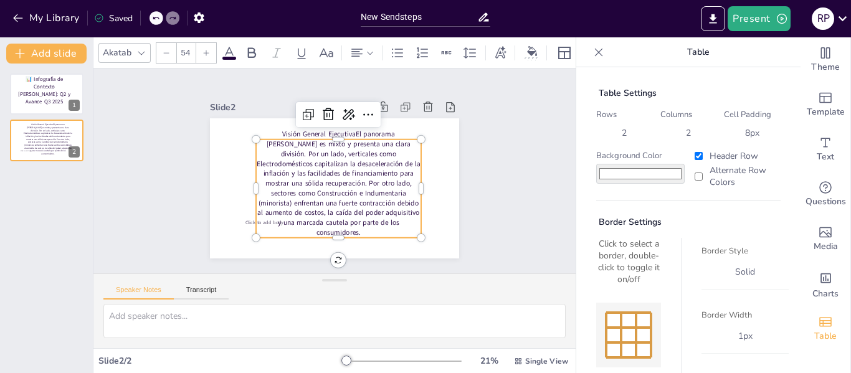
click at [399, 169] on p "Visión General EjecutivaEl panorama [PERSON_NAME] es mixto y presenta una clara…" at bounding box center [322, 171] width 154 height 190
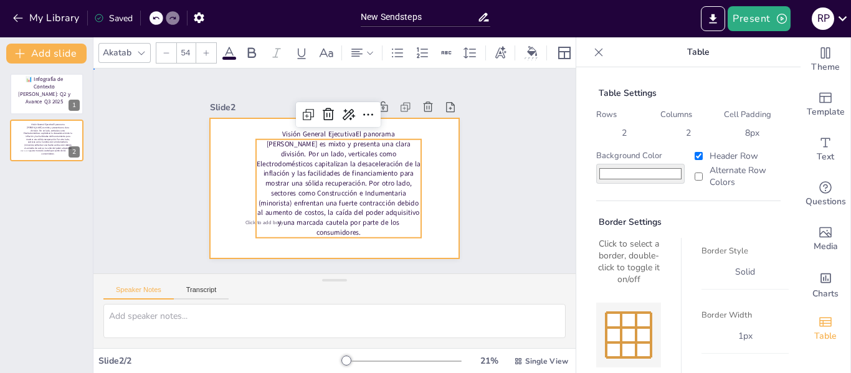
click at [412, 145] on div at bounding box center [317, 174] width 189 height 273
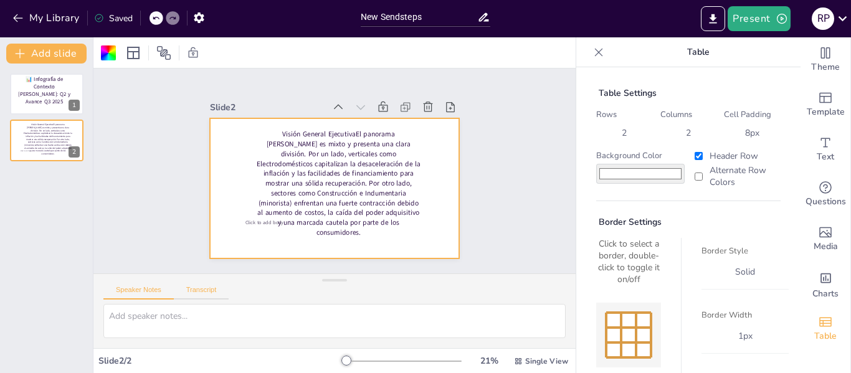
click at [210, 294] on button "Transcript" at bounding box center [201, 293] width 55 height 14
